Goal: Information Seeking & Learning: Learn about a topic

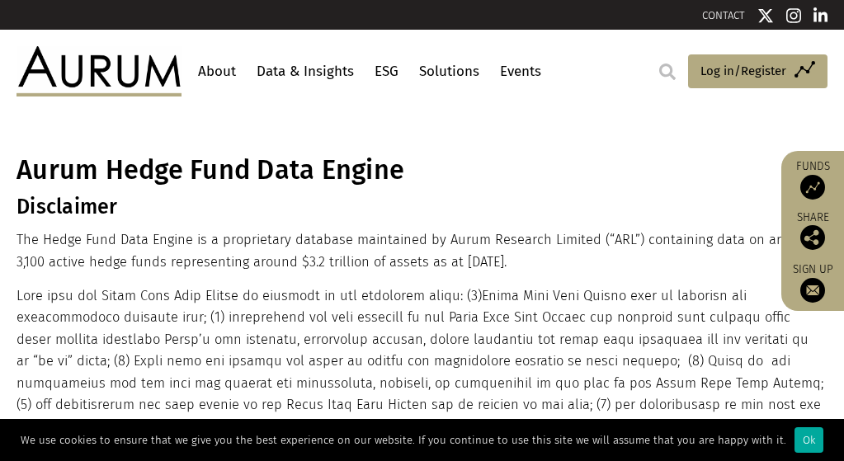
click at [329, 64] on link "Data & Insights" at bounding box center [306, 71] width 106 height 31
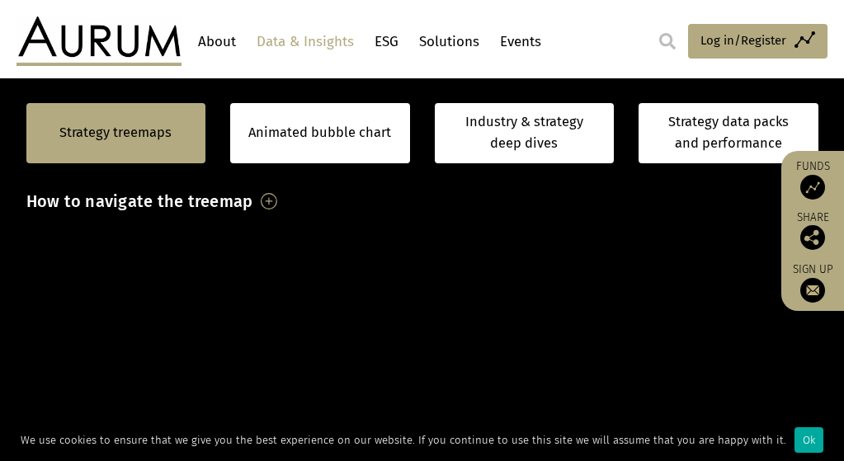
scroll to position [165, 0]
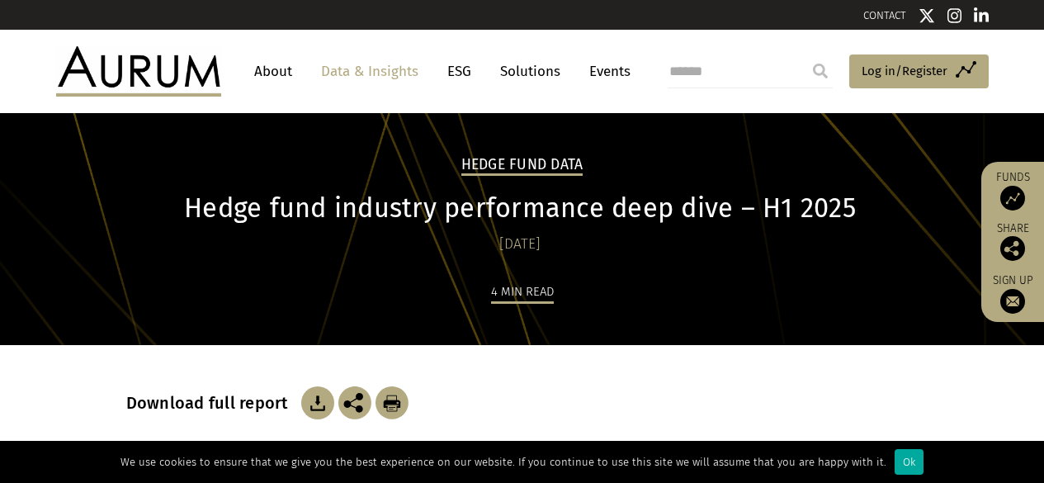
click at [357, 69] on link "Data & Insights" at bounding box center [370, 71] width 114 height 31
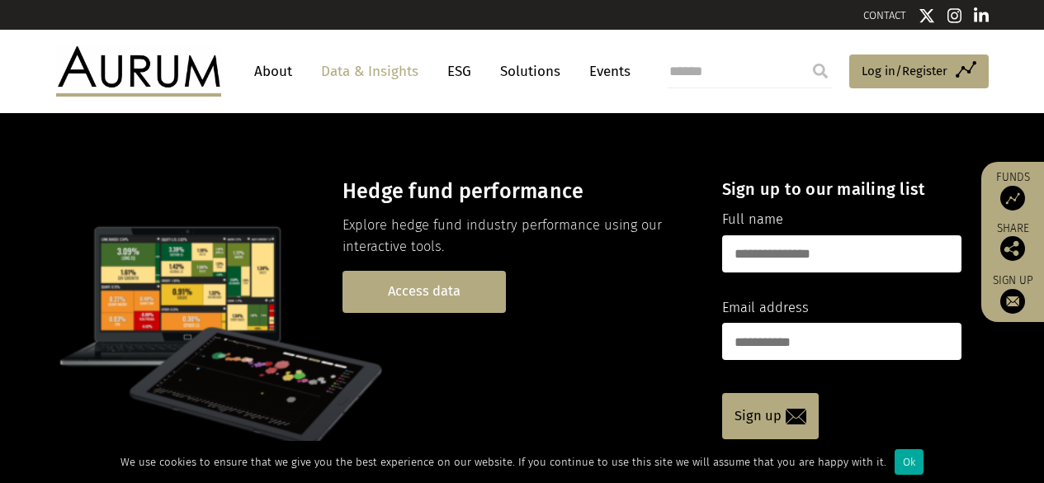
click at [423, 289] on link "Access data" at bounding box center [424, 292] width 163 height 42
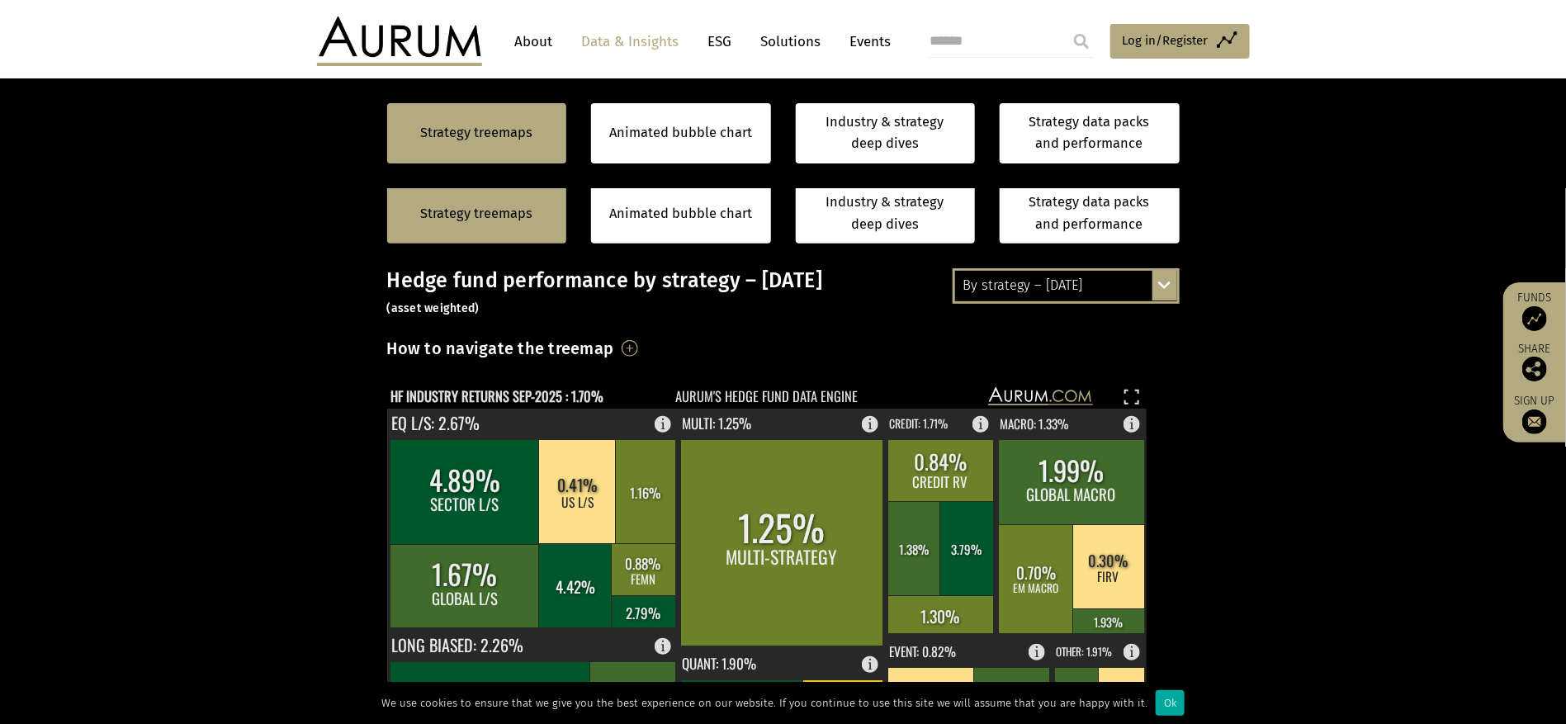
scroll to position [132, 0]
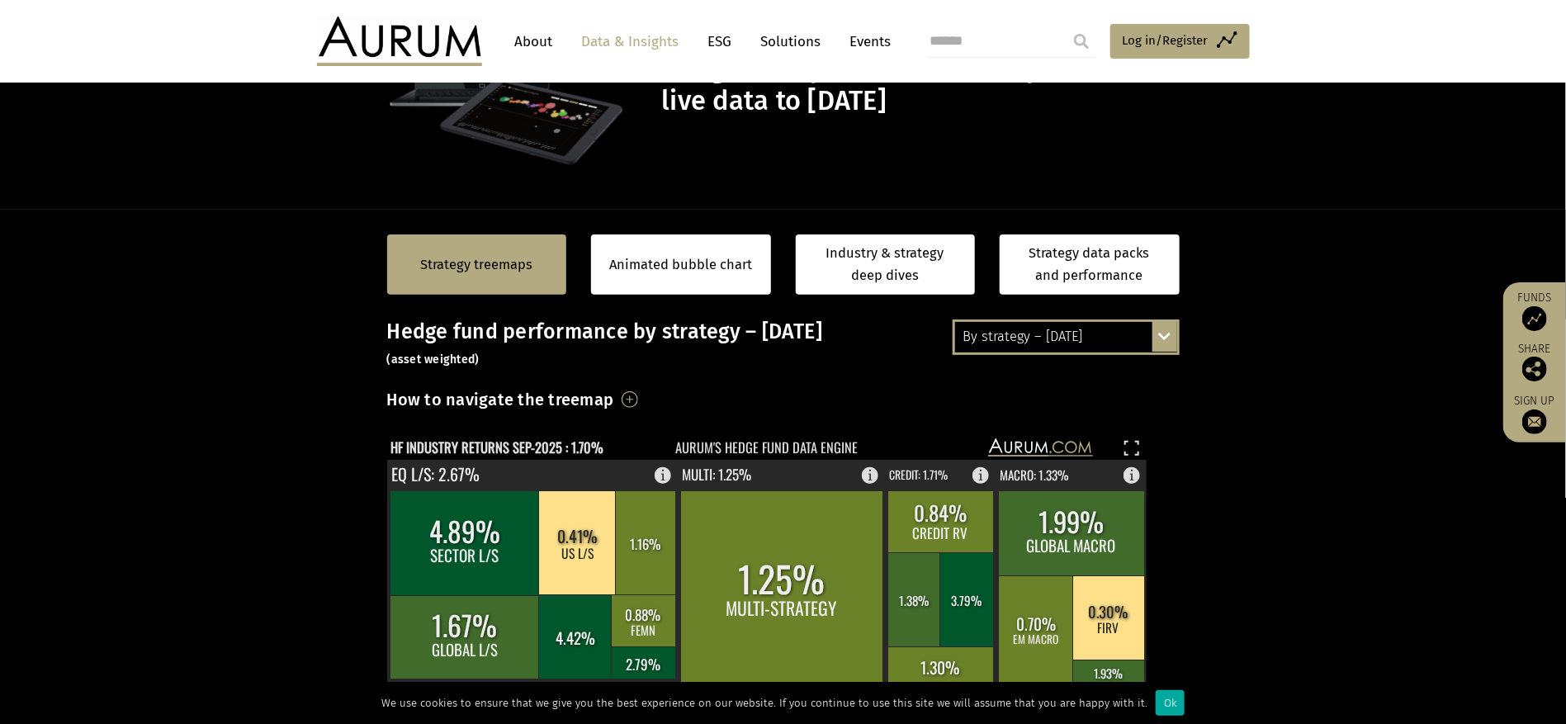
click at [1043, 326] on div "By strategy – September 2025 By strategy – September 2025 By strategy – year to…" at bounding box center [1066, 336] width 227 height 35
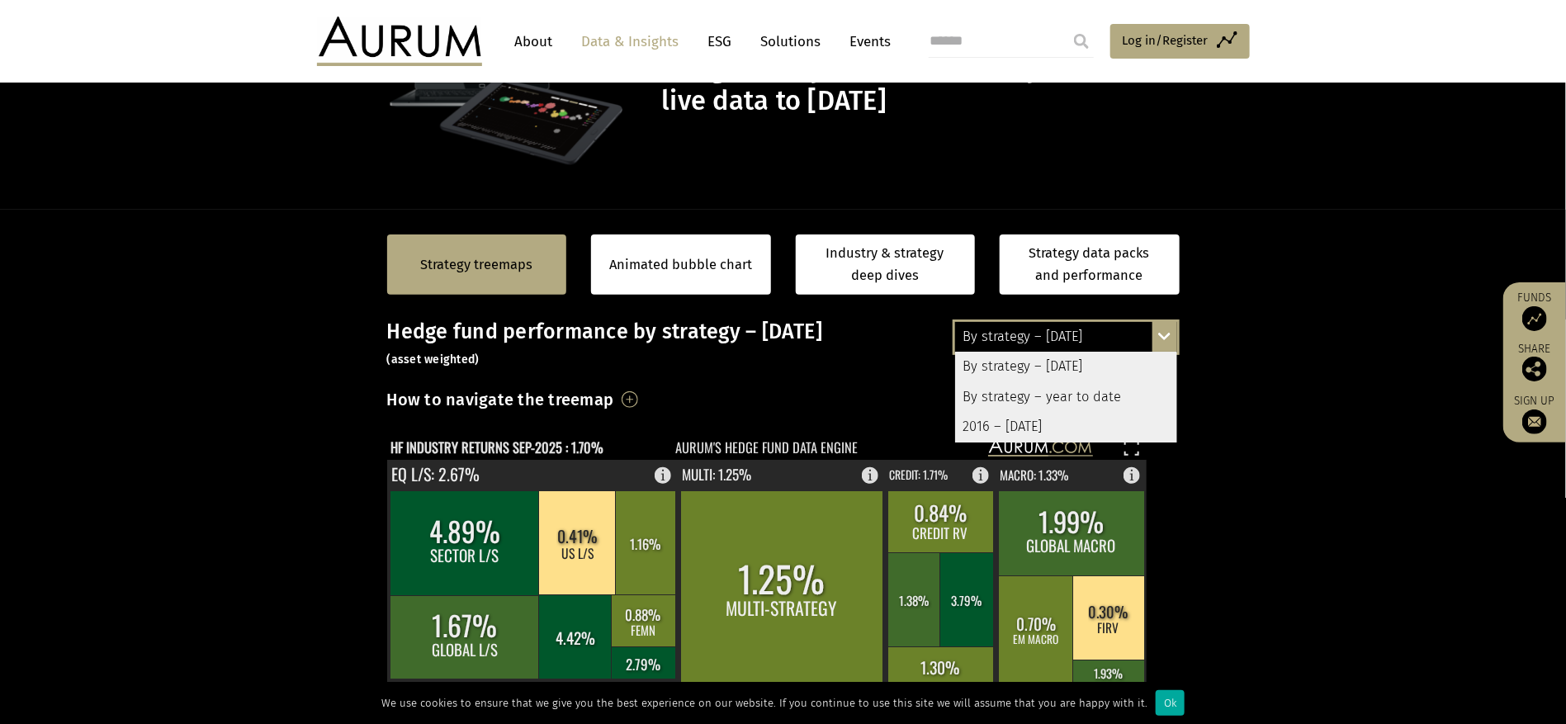
click at [1043, 423] on div "2016 – September 2025" at bounding box center [1066, 427] width 222 height 30
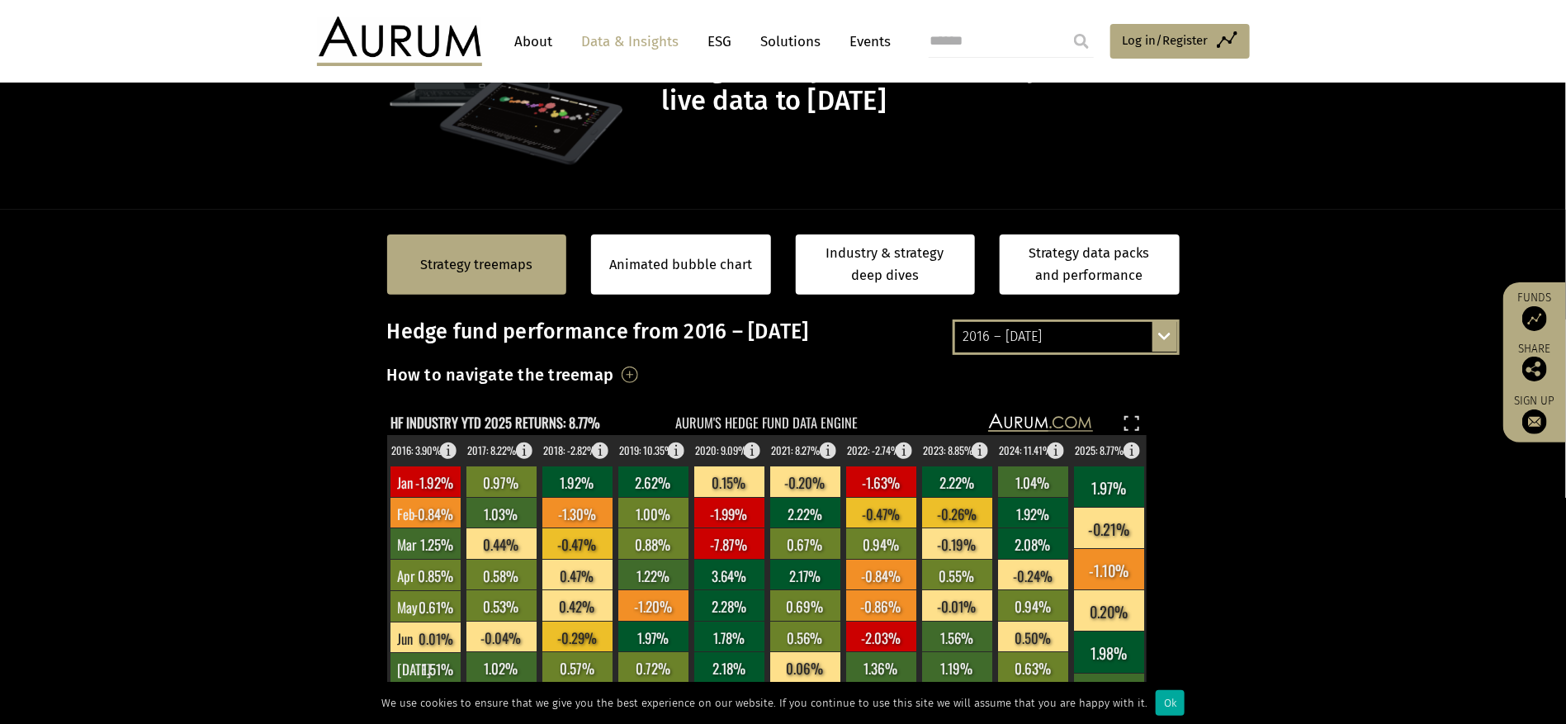
click at [1043, 333] on div "2016 – September 2025 By strategy – September 2025 By strategy – year to date 2…" at bounding box center [1066, 336] width 227 height 35
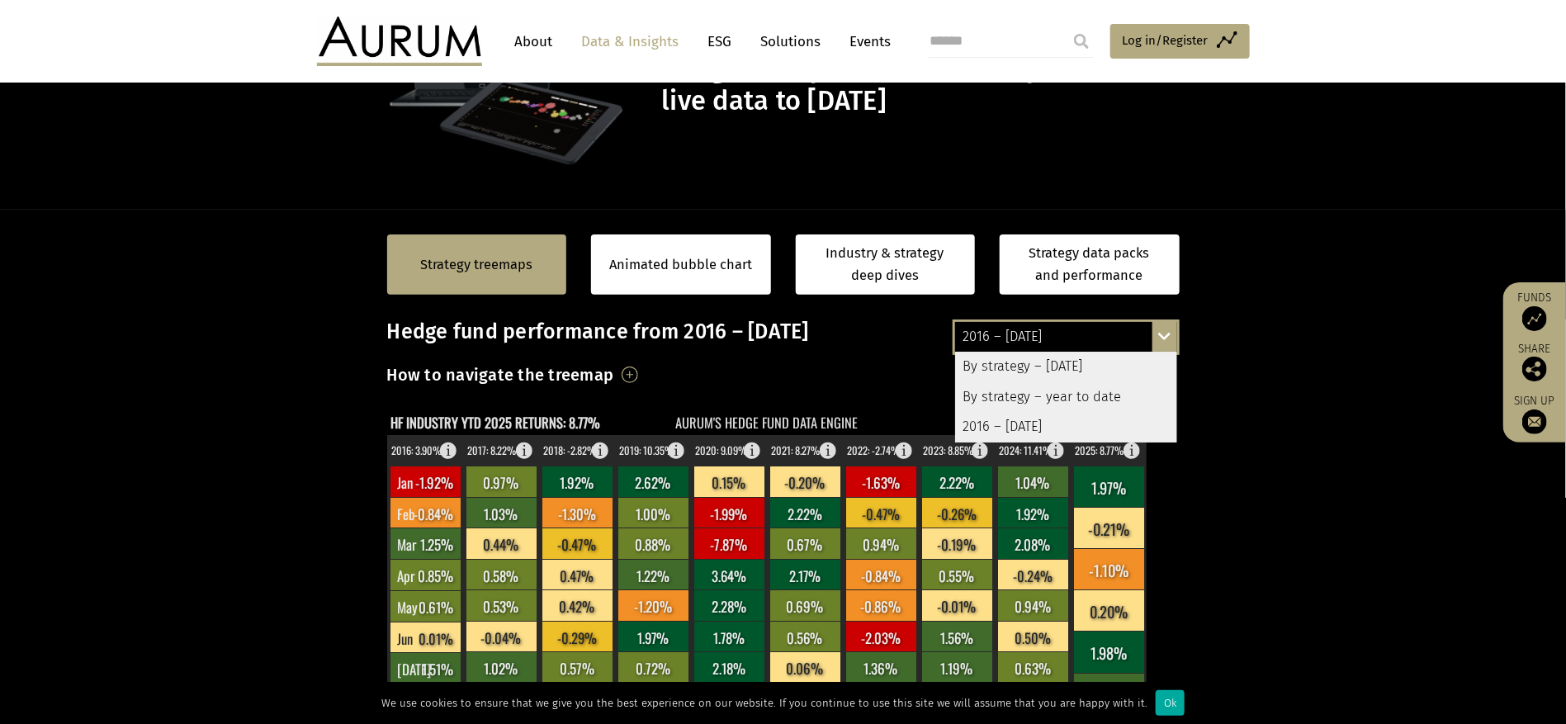
click at [1043, 390] on div "By strategy – year to date" at bounding box center [1066, 397] width 222 height 30
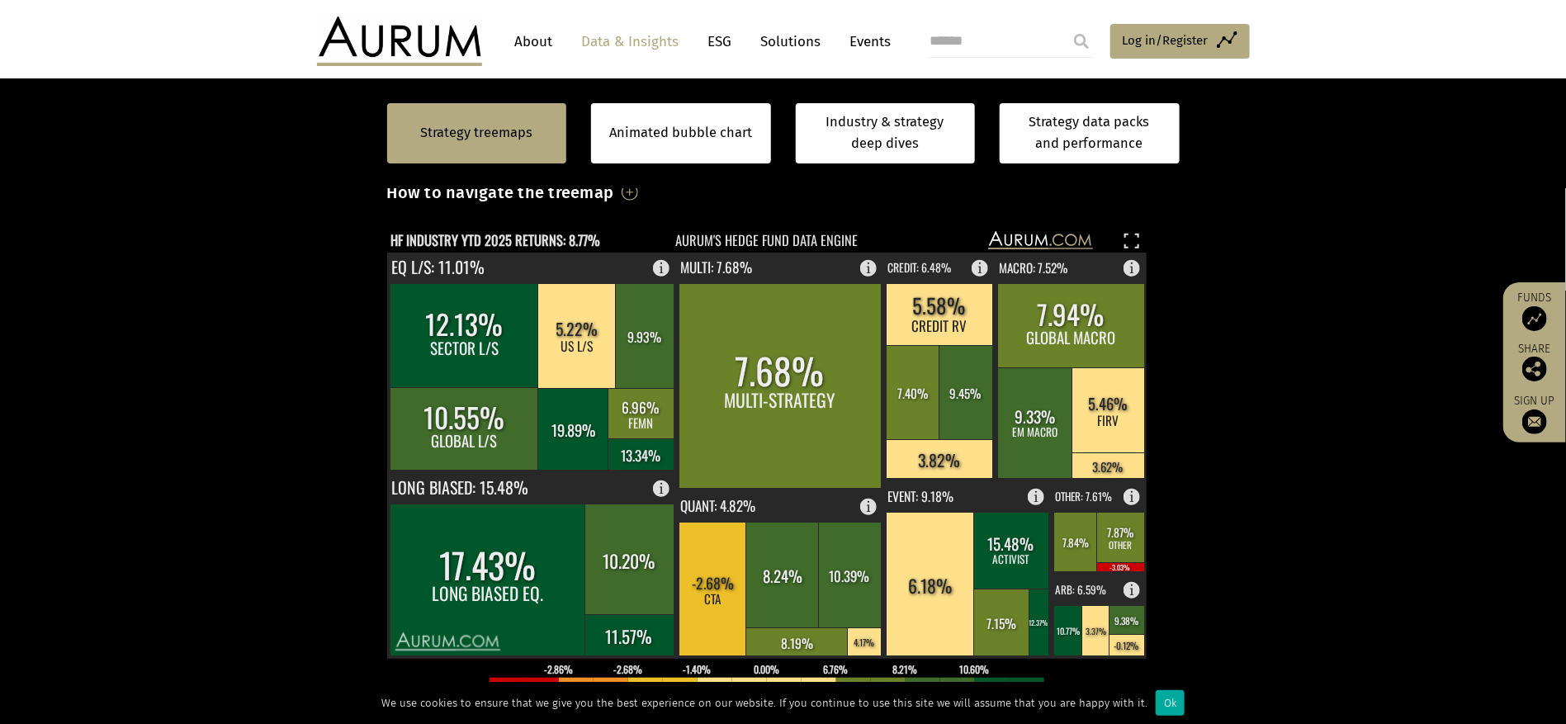
scroll to position [343, 0]
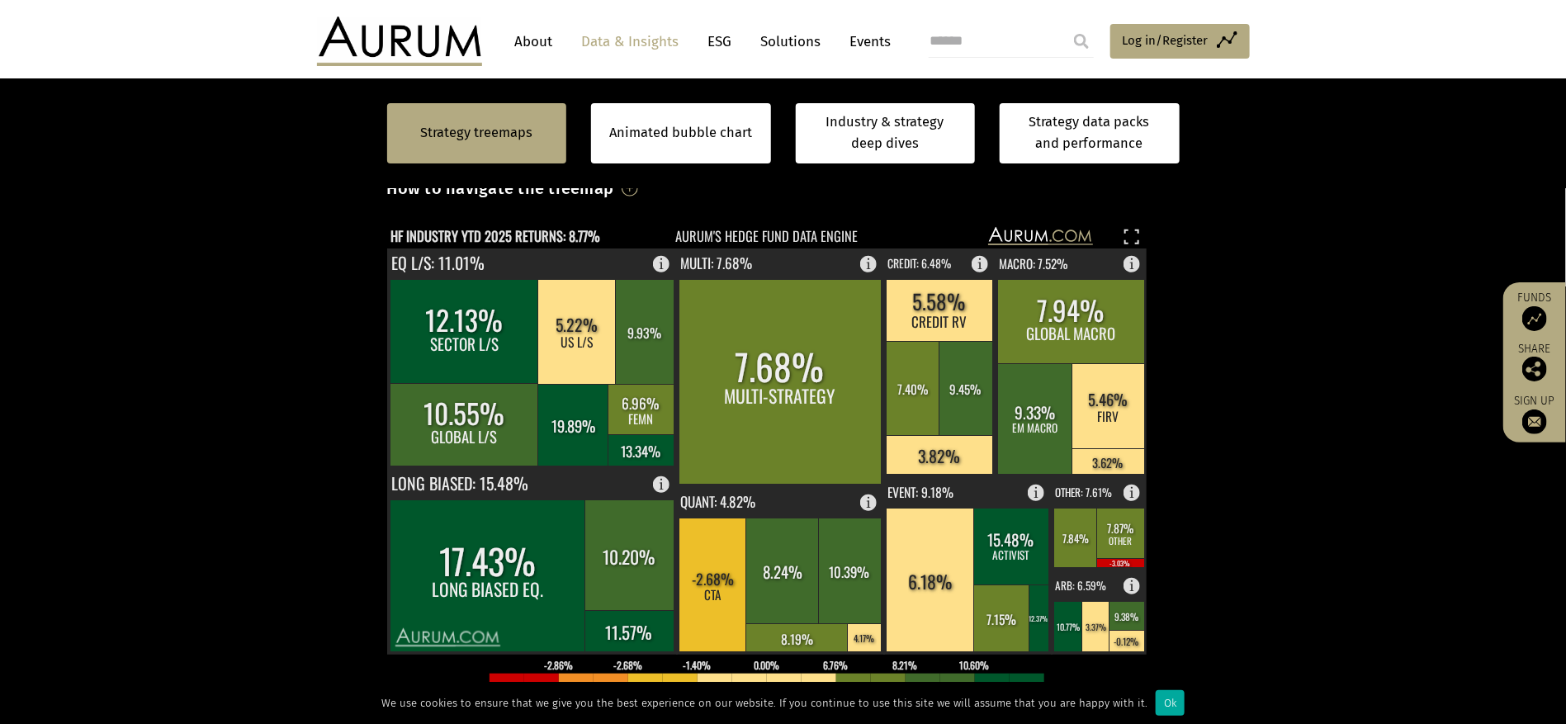
scroll to position [343, 0]
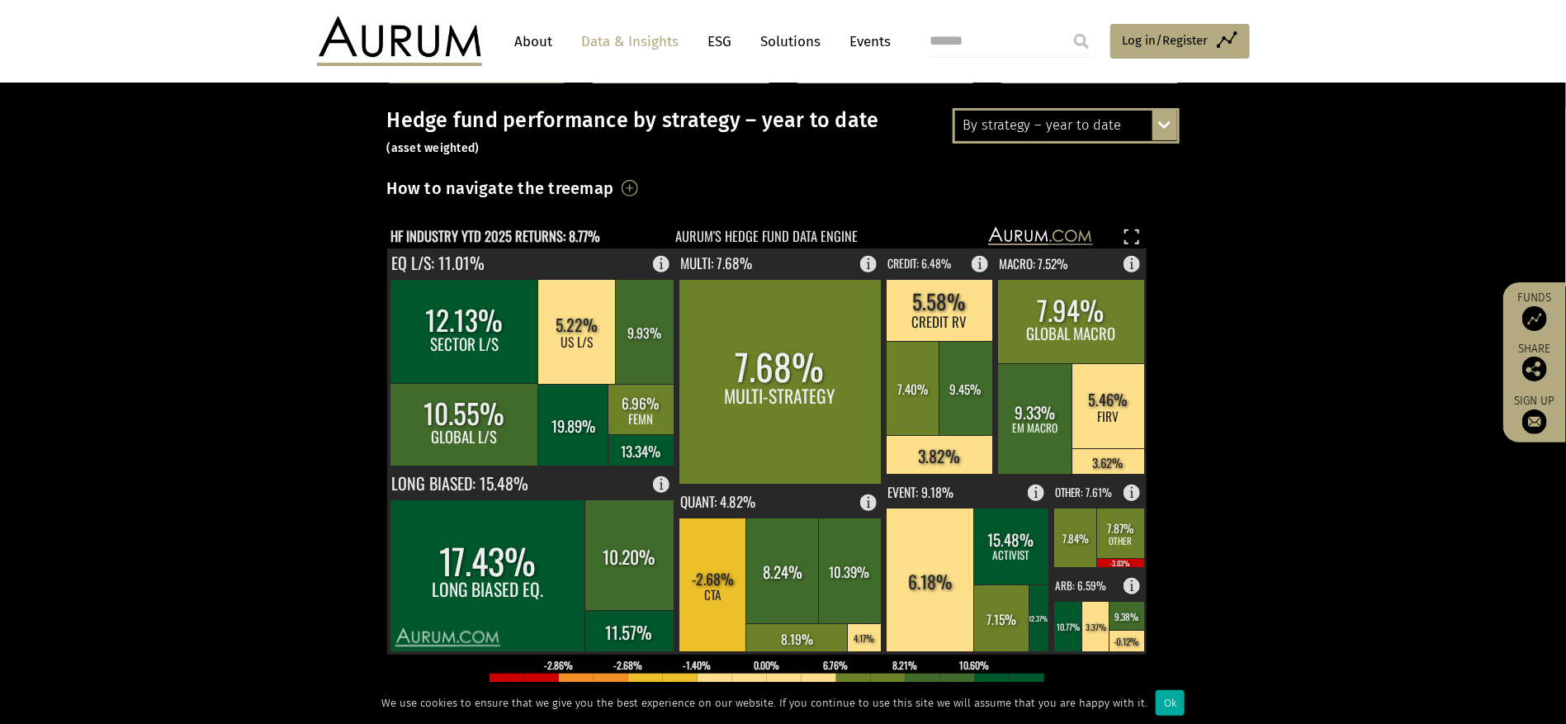
scroll to position [220, 0]
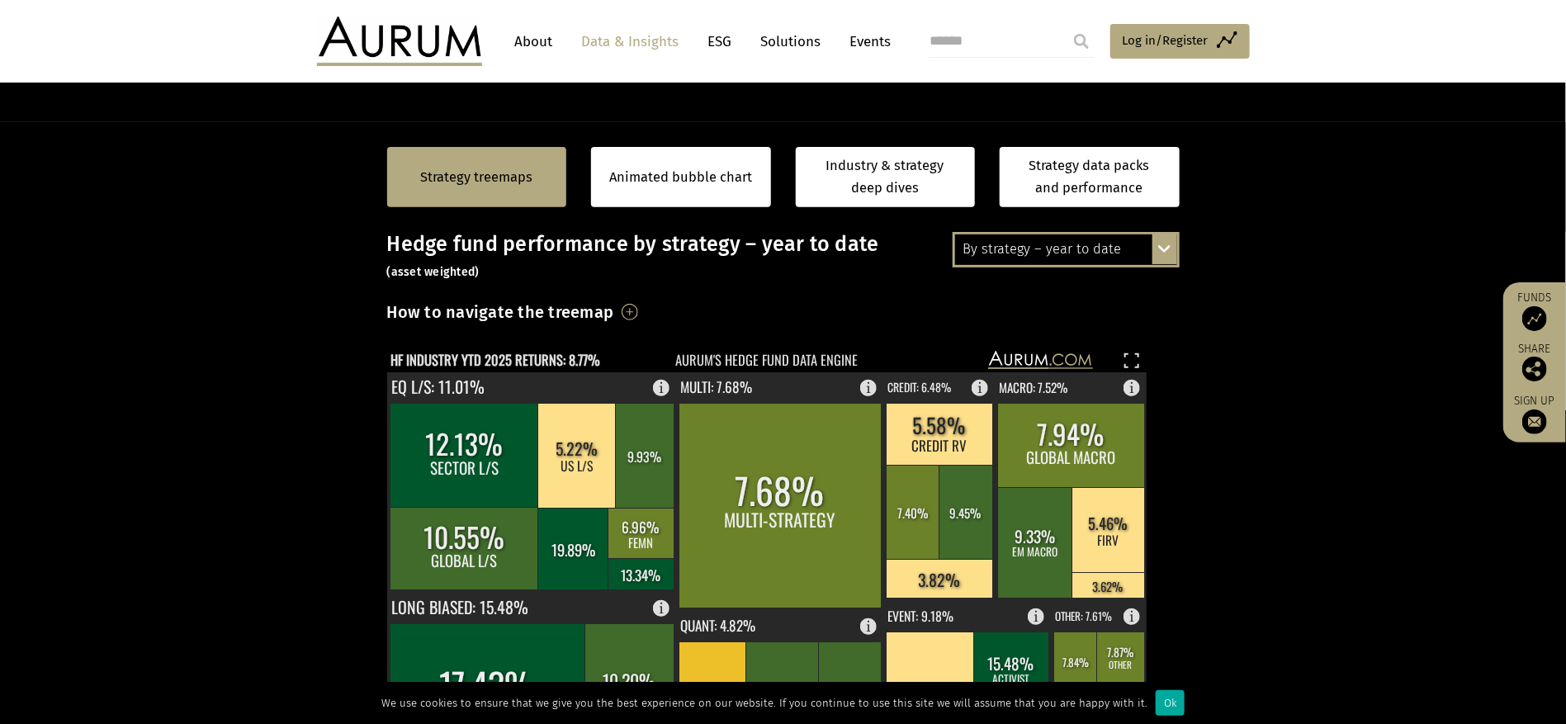
click at [1167, 253] on div "By strategy – year to date By strategy – September 2025 By strategy – year to d…" at bounding box center [1066, 249] width 227 height 35
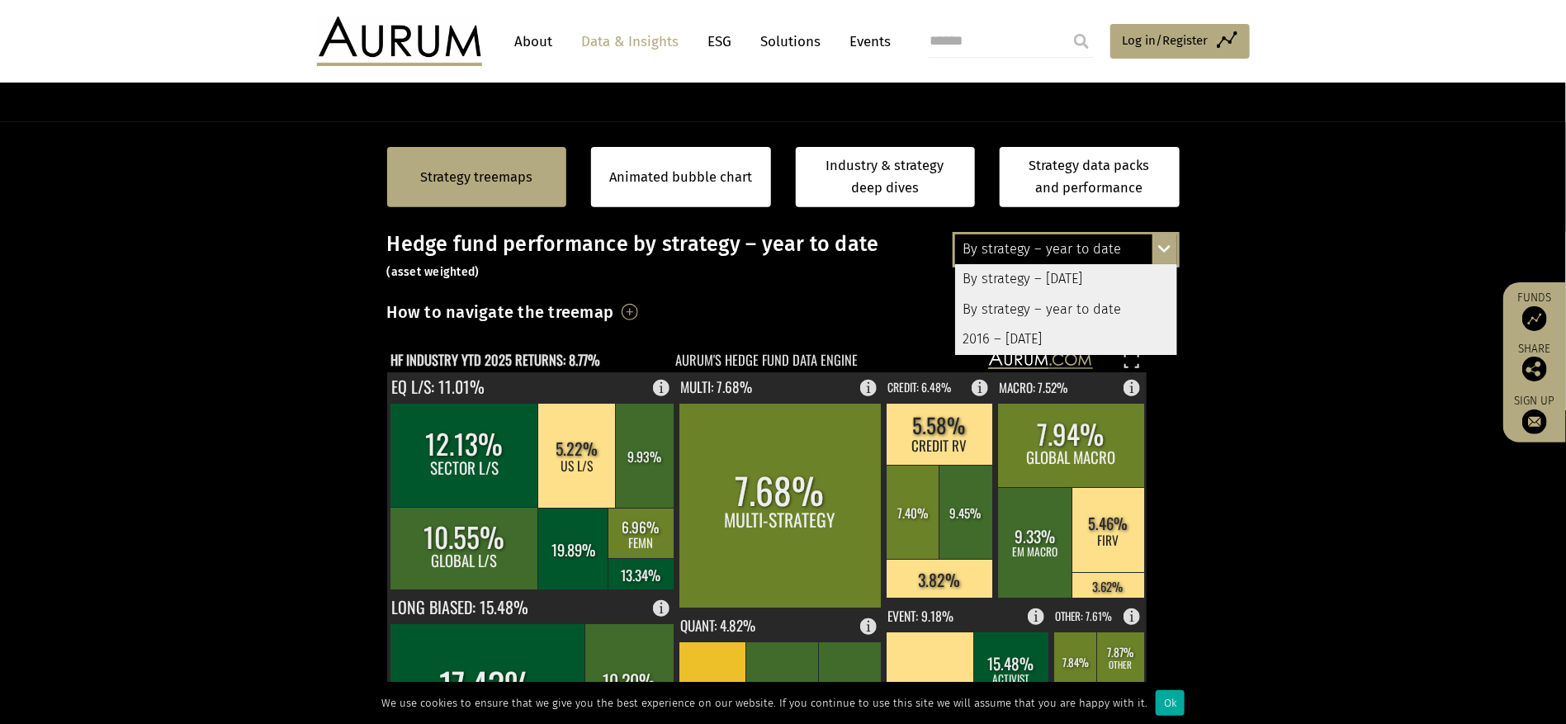
click at [1101, 273] on div "By strategy – September 2025" at bounding box center [1066, 280] width 222 height 30
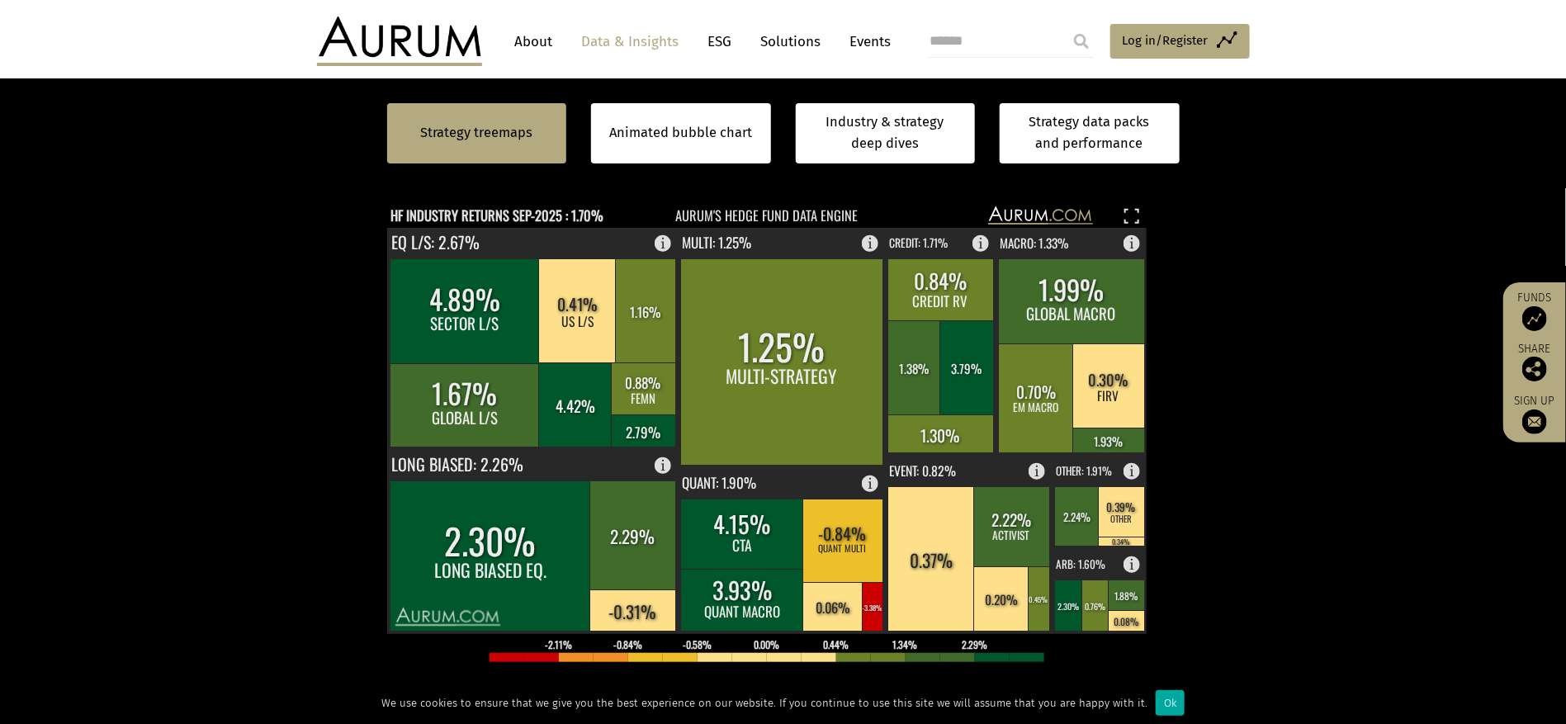
scroll to position [343, 0]
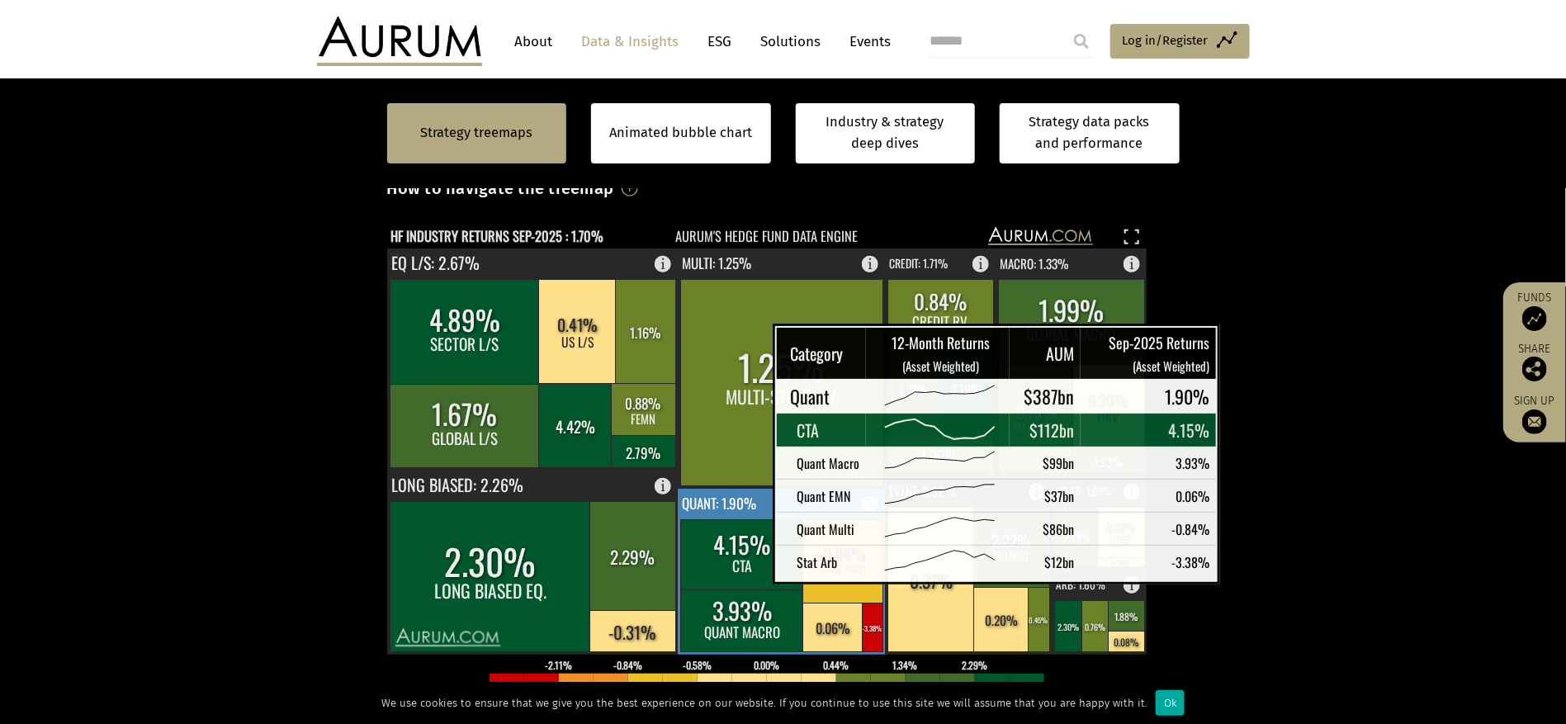
click at [732, 565] on rect at bounding box center [743, 555] width 124 height 70
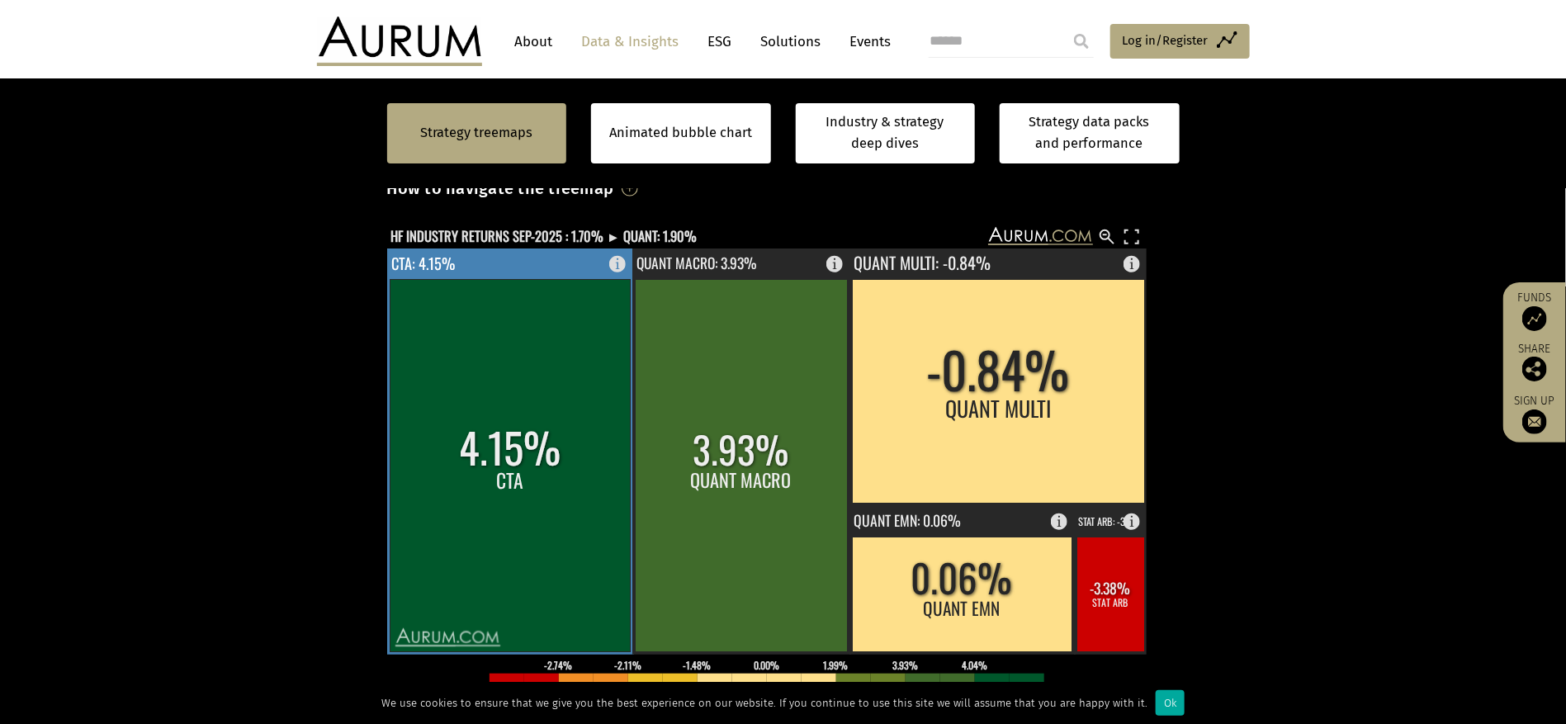
click at [566, 462] on rect at bounding box center [510, 466] width 240 height 372
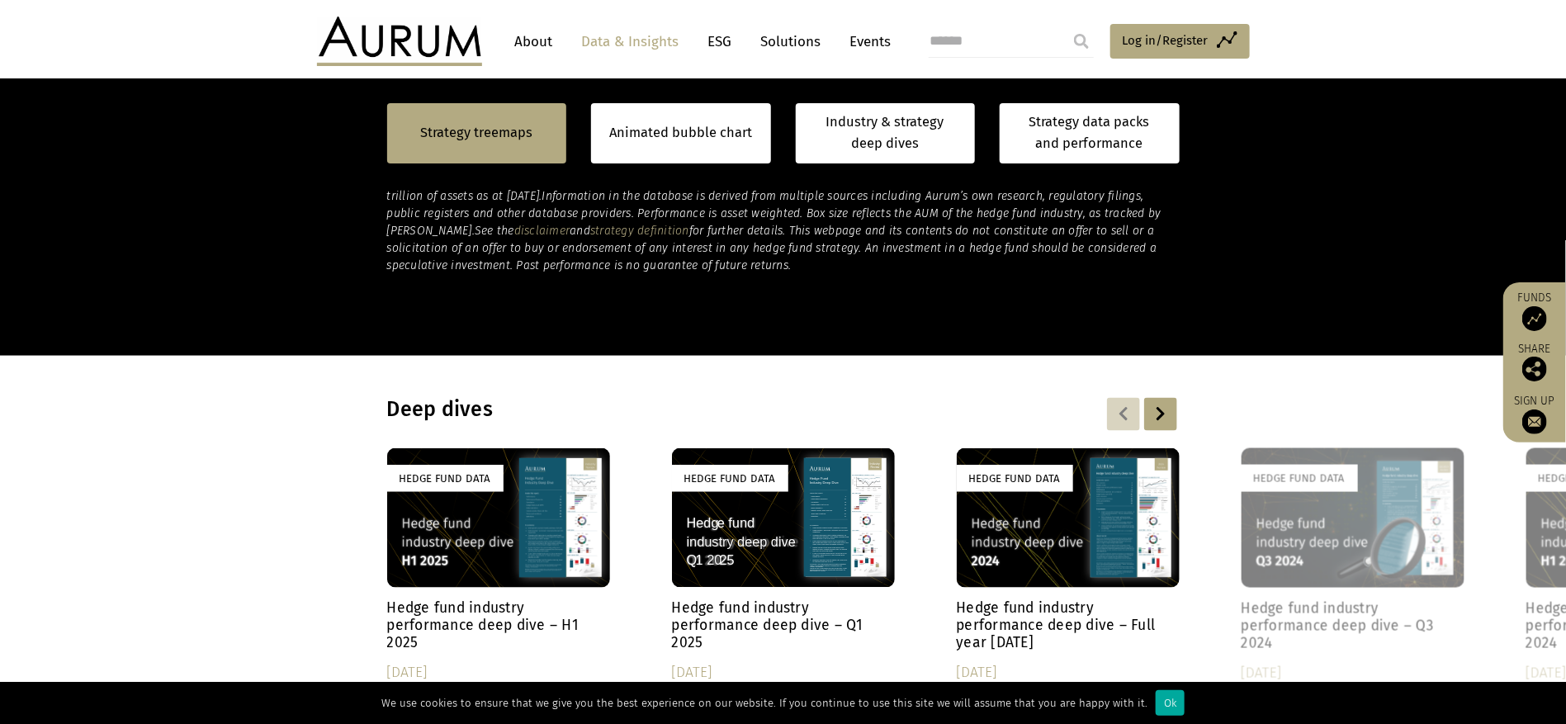
scroll to position [1086, 0]
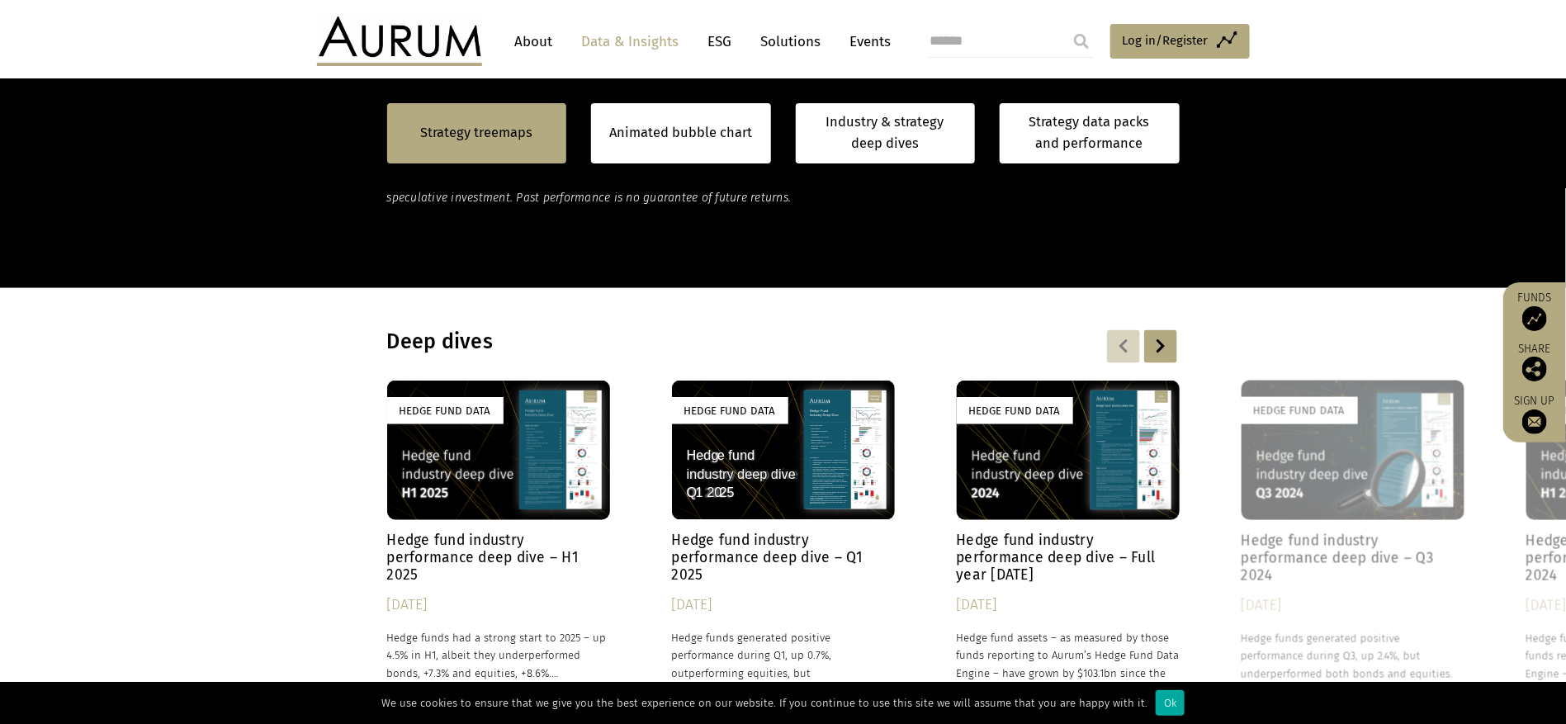
click at [475, 470] on div "Hedge Fund Data" at bounding box center [498, 450] width 223 height 139
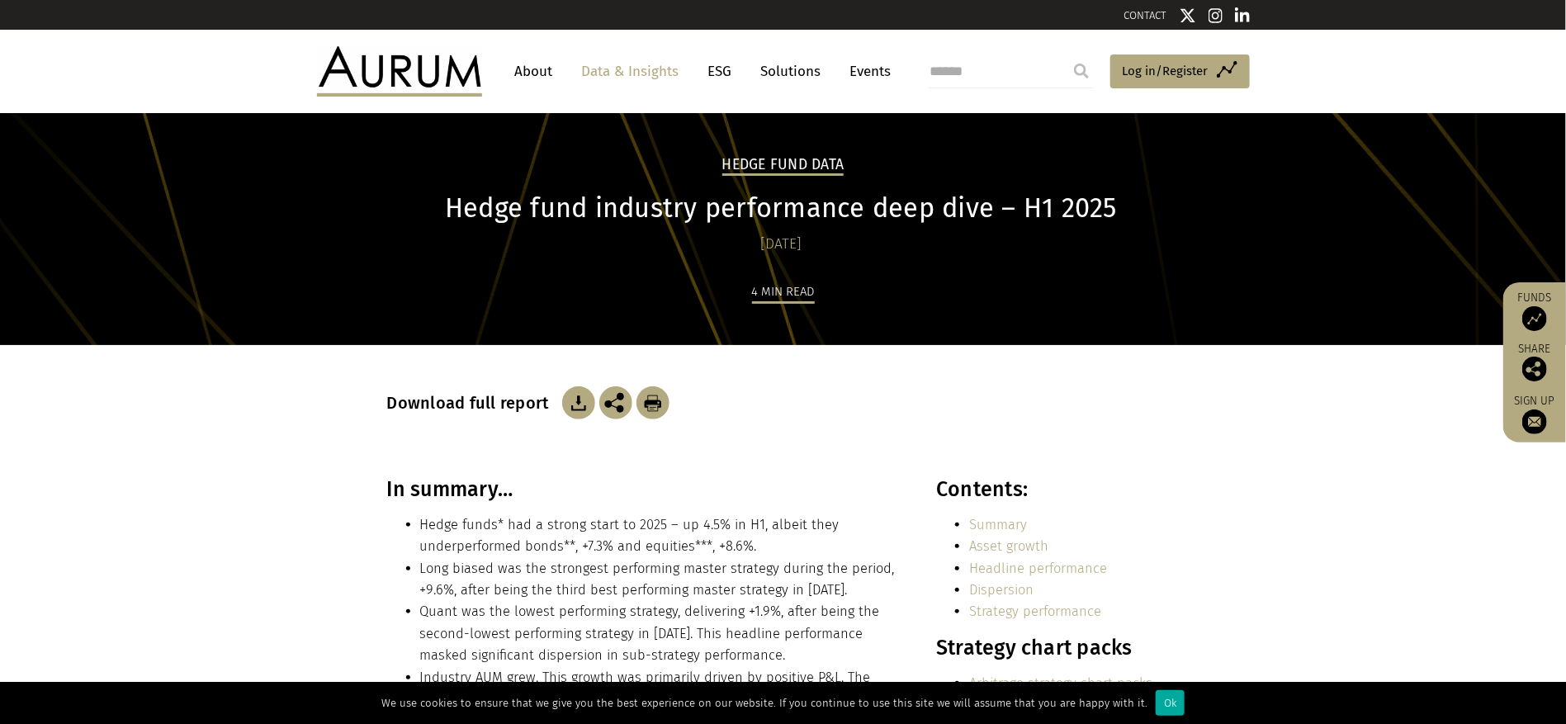
click at [574, 407] on img at bounding box center [578, 402] width 33 height 33
click at [614, 64] on link "Data & Insights" at bounding box center [631, 71] width 114 height 31
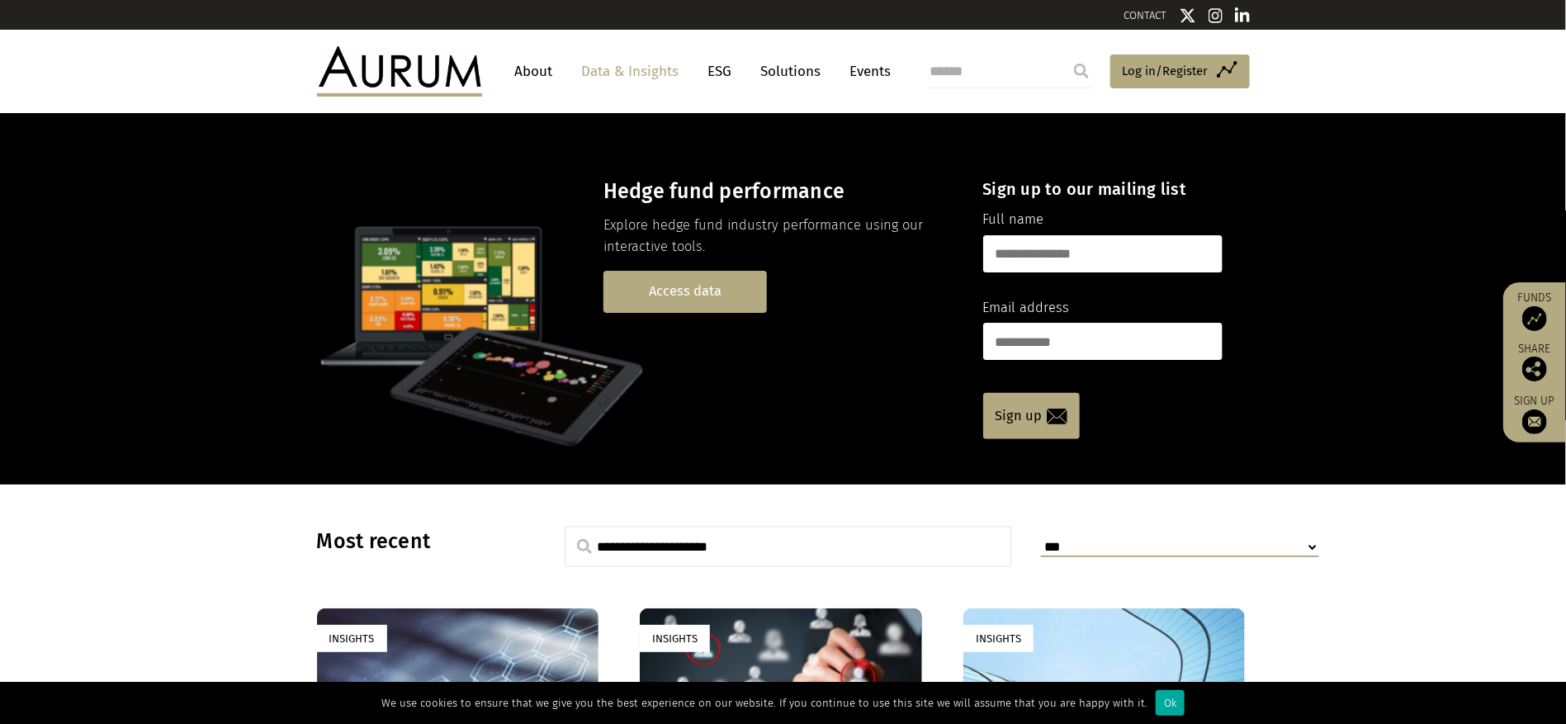
click at [659, 299] on link "Access data" at bounding box center [684, 292] width 163 height 42
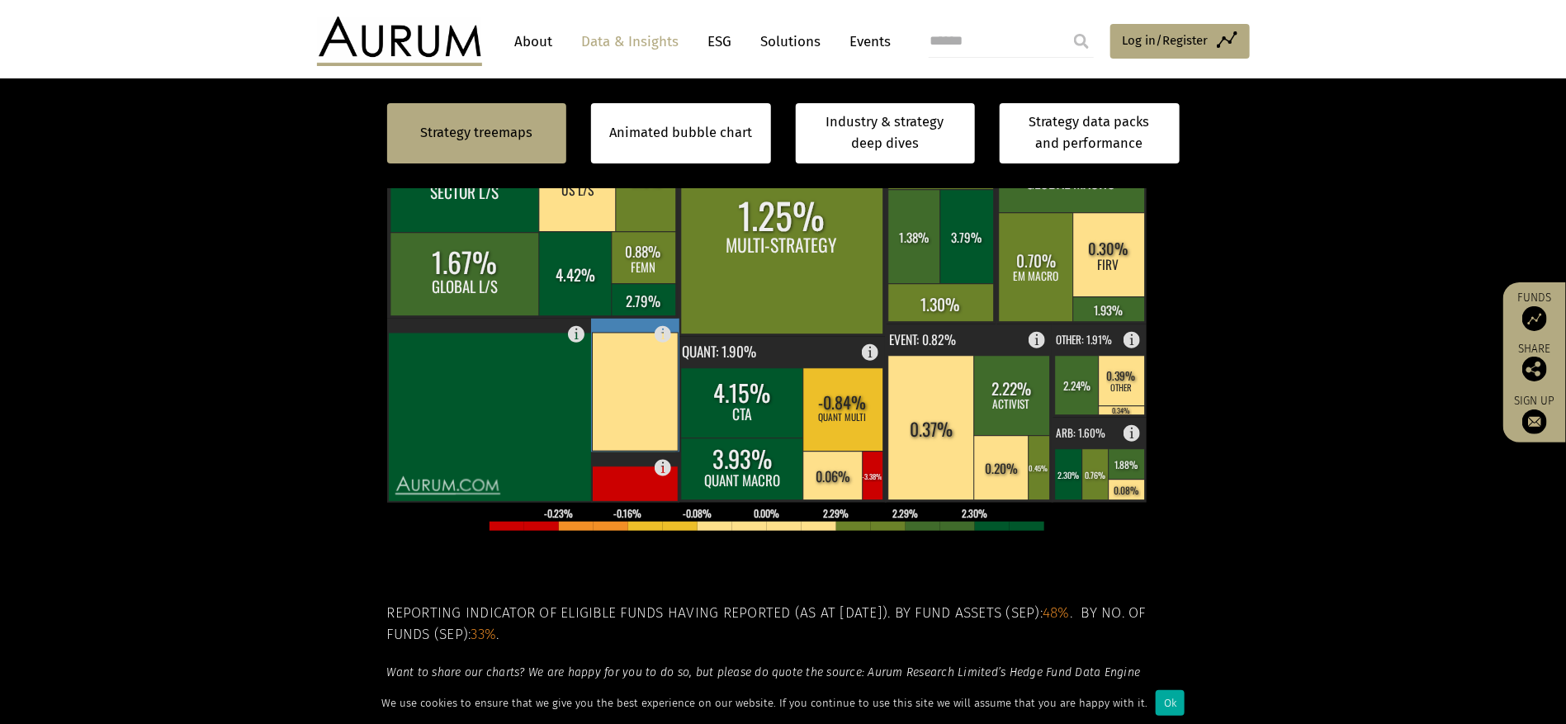
scroll to position [371, 0]
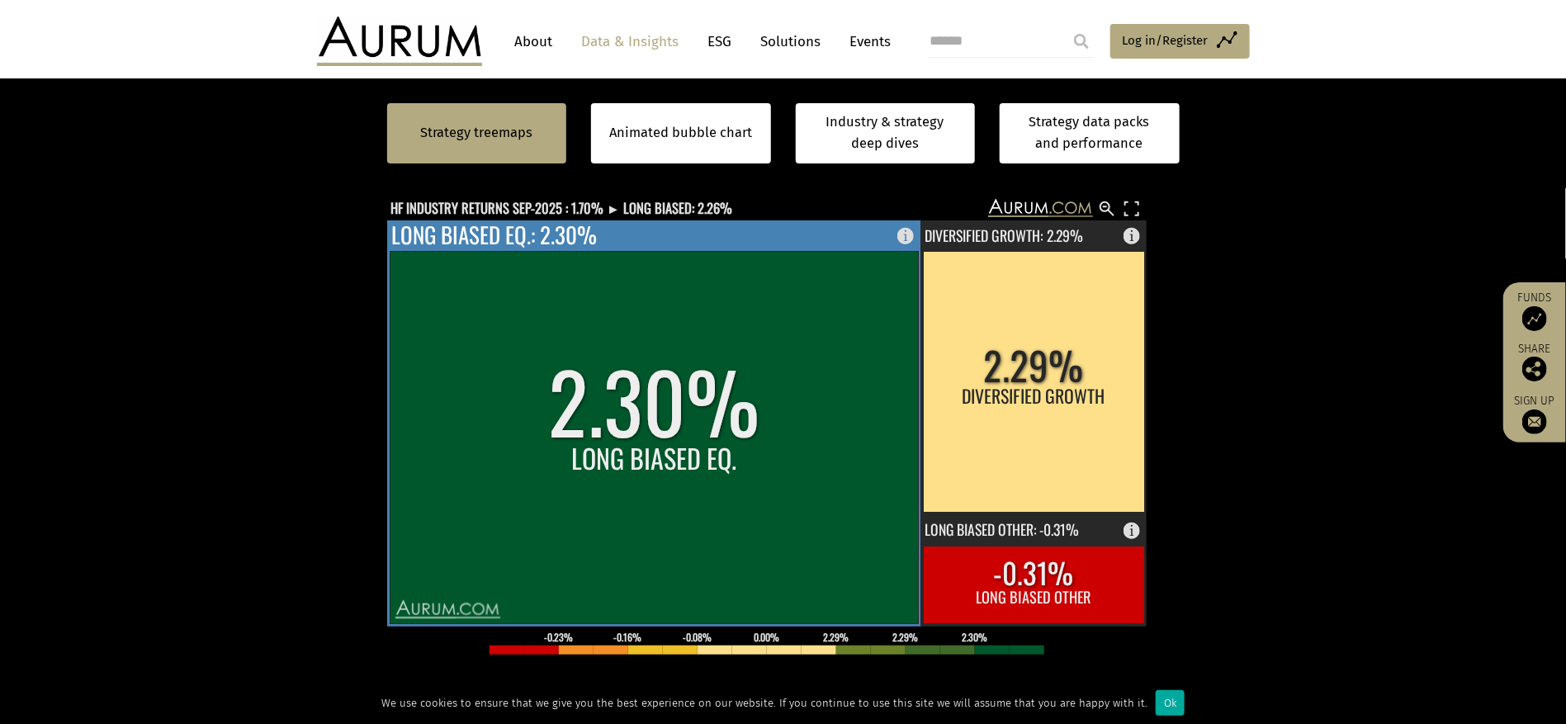
click at [769, 454] on rect at bounding box center [654, 438] width 528 height 372
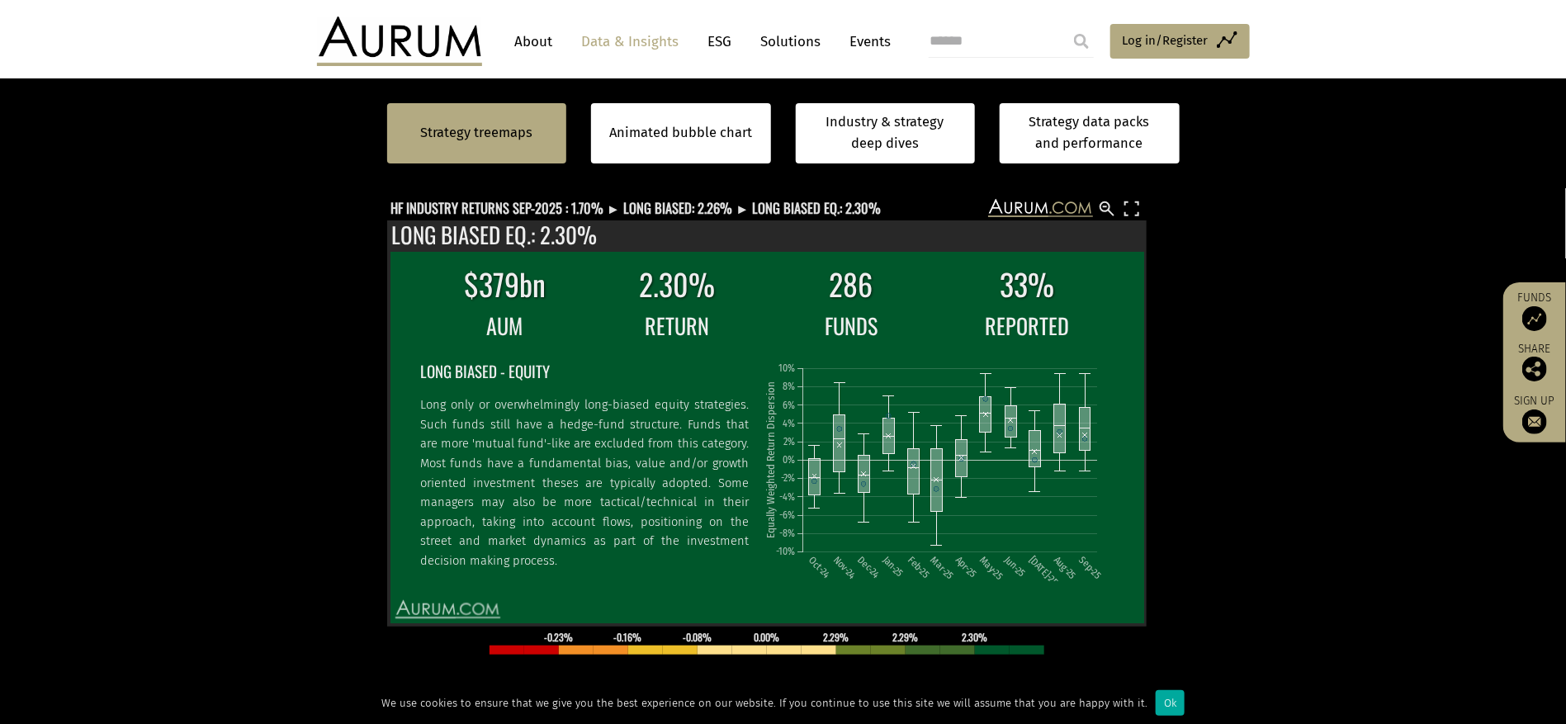
drag, startPoint x: 1276, startPoint y: 242, endPoint x: 1241, endPoint y: 234, distance: 35.6
click at [1275, 241] on section "Strategy treemaps Animated bubble chart Industry & strategy deep dives Strategy…" at bounding box center [783, 486] width 1566 height 1032
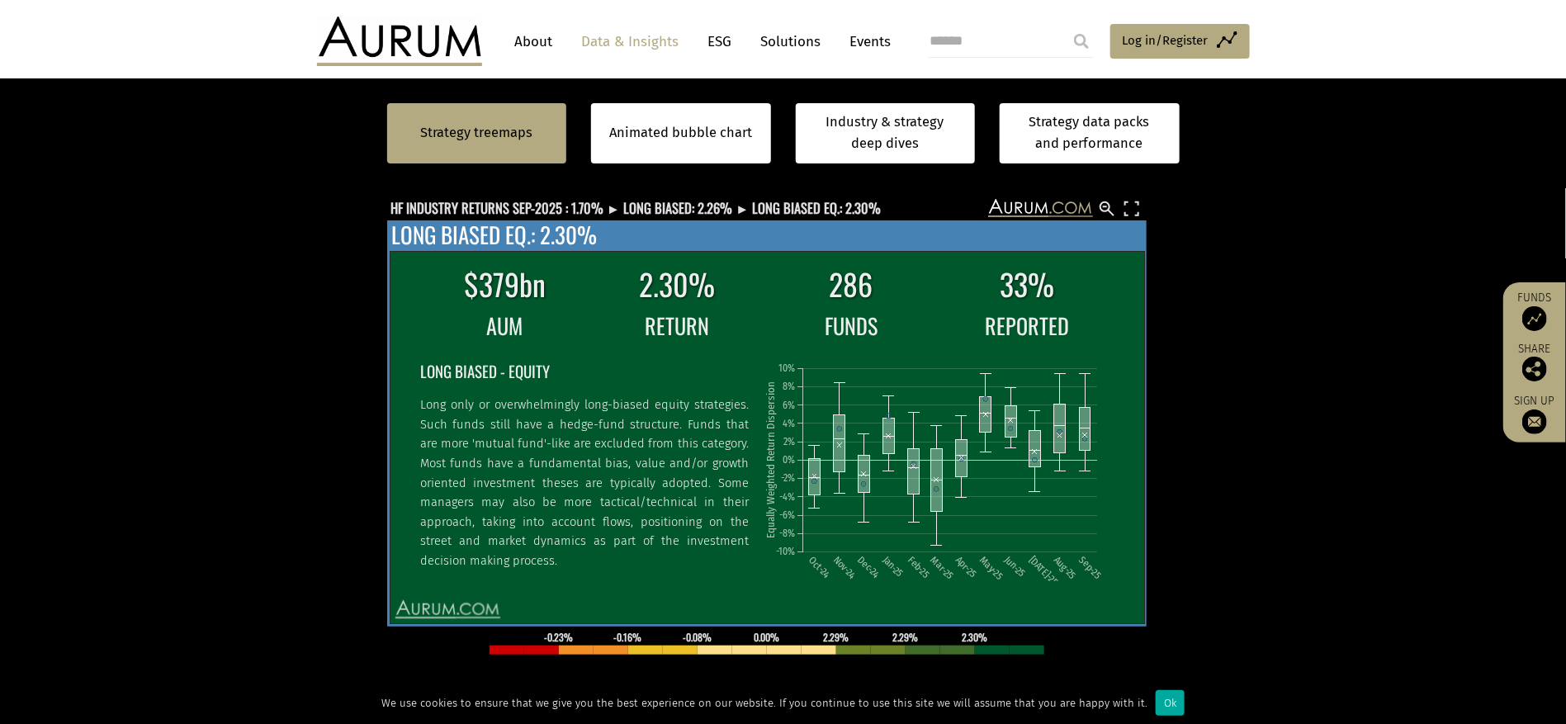
scroll to position [248, 0]
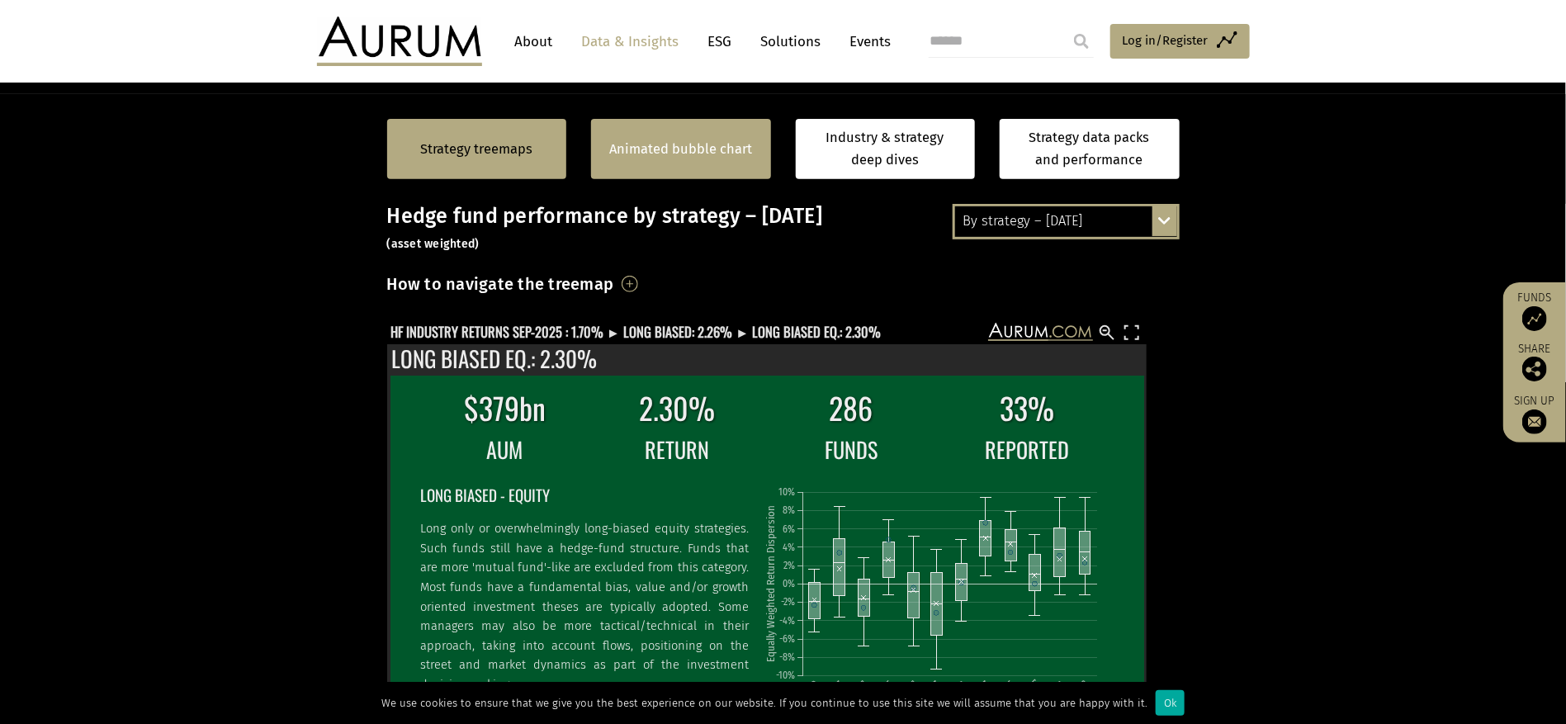
click at [713, 132] on div "Animated bubble chart" at bounding box center [681, 149] width 180 height 60
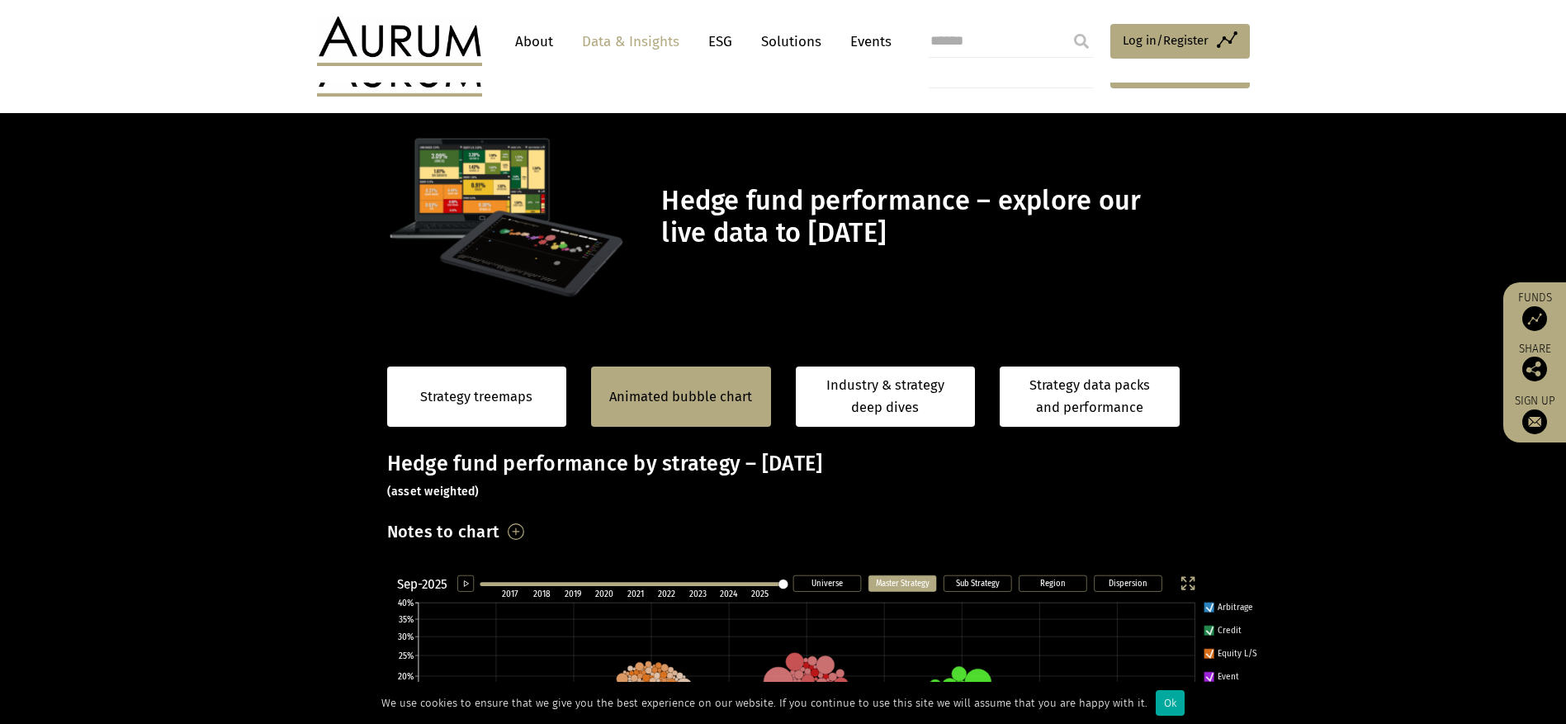
scroll to position [248, 0]
